Goal: Navigation & Orientation: Find specific page/section

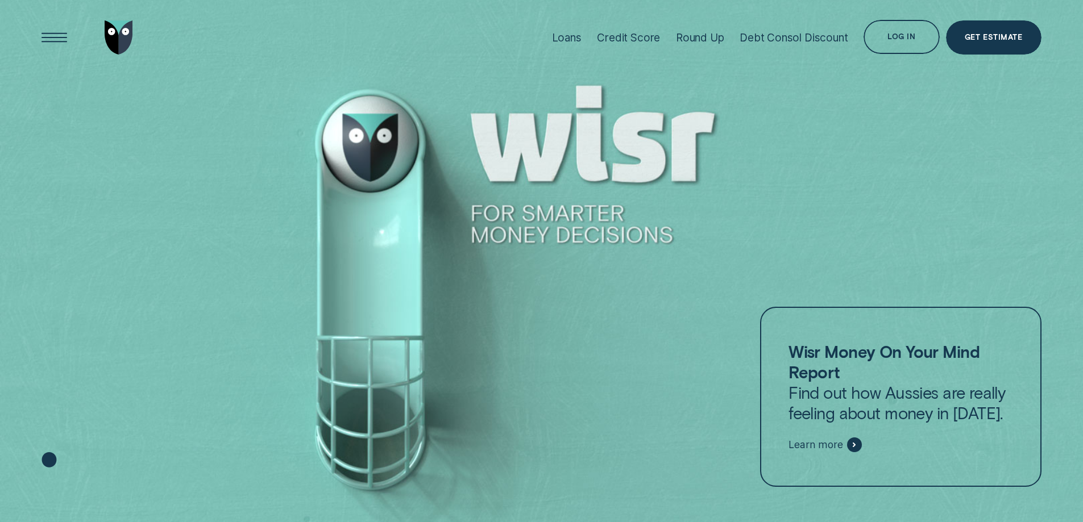
click at [899, 53] on div "Log in Log in Customer Dashboard View loan & credit scores Partner Portal Manag…" at bounding box center [904, 38] width 82 height 36
click at [890, 34] on div "Log in" at bounding box center [901, 37] width 28 height 7
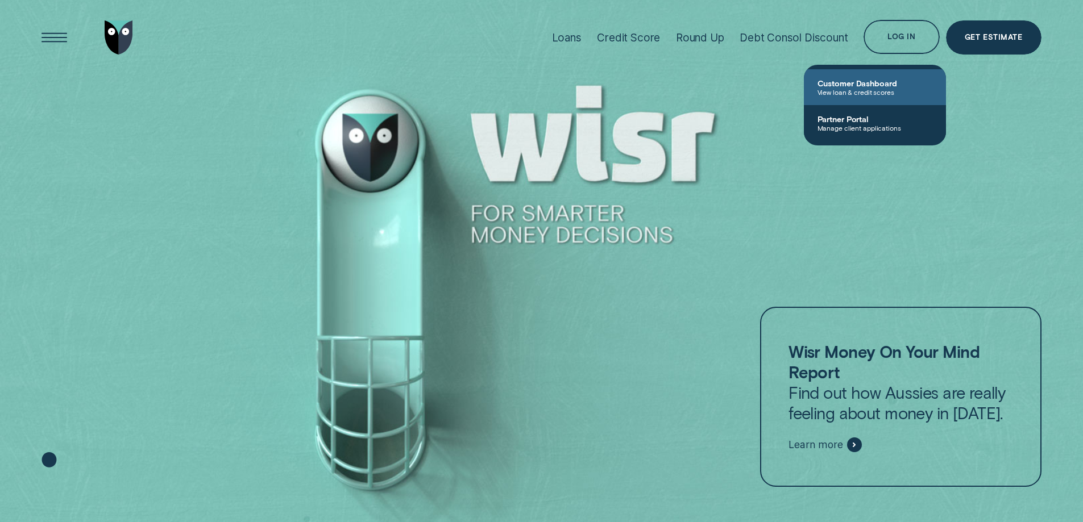
click at [849, 85] on span "Customer Dashboard" at bounding box center [874, 83] width 115 height 10
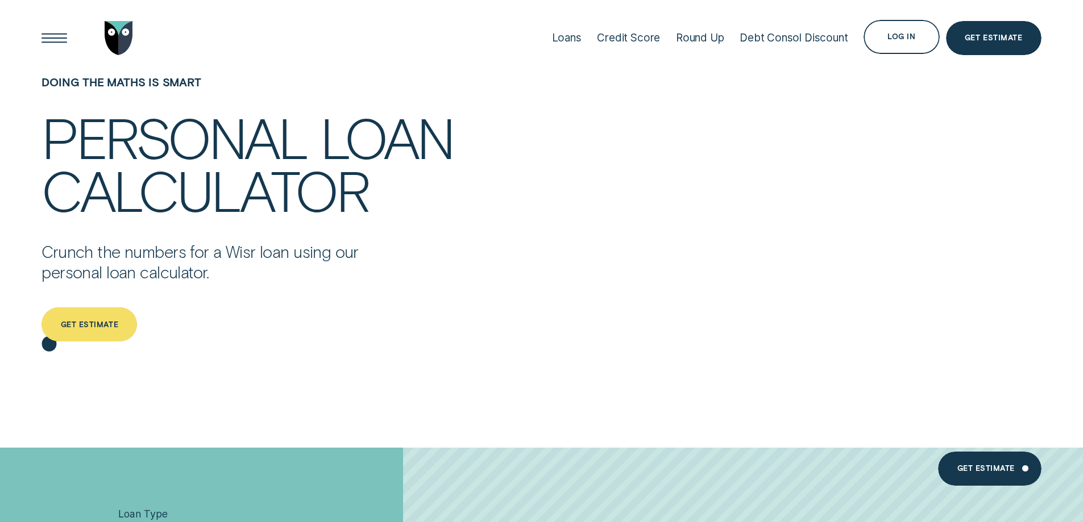
click at [88, 328] on div "Get estimate" at bounding box center [89, 325] width 57 height 7
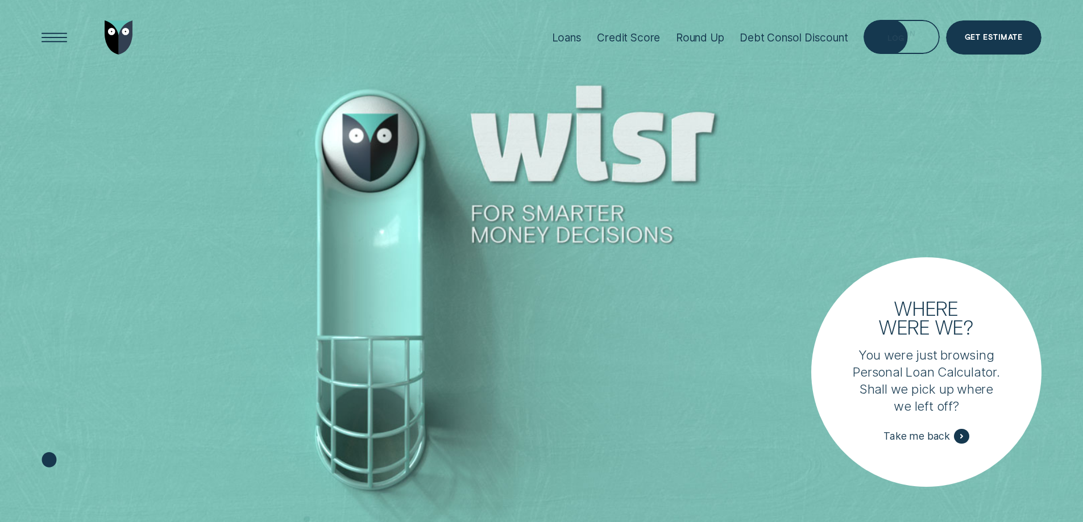
click at [931, 41] on div "Log in" at bounding box center [901, 37] width 76 height 34
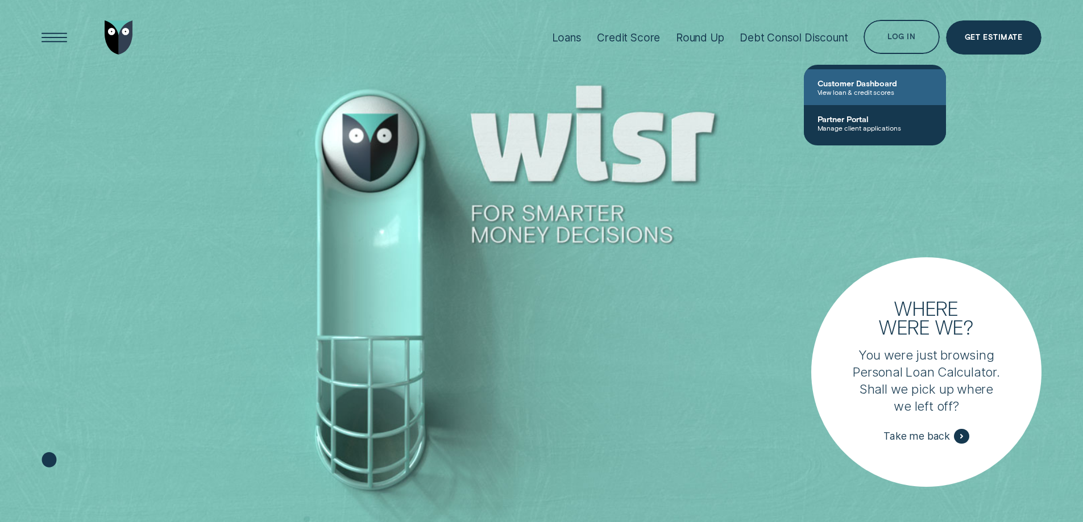
click at [840, 84] on span "Customer Dashboard" at bounding box center [874, 83] width 115 height 10
